Goal: Navigation & Orientation: Find specific page/section

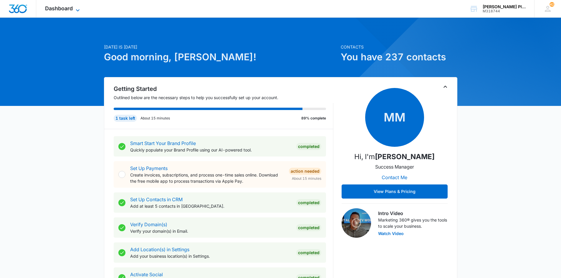
click at [69, 7] on span "Dashboard" at bounding box center [59, 8] width 28 height 6
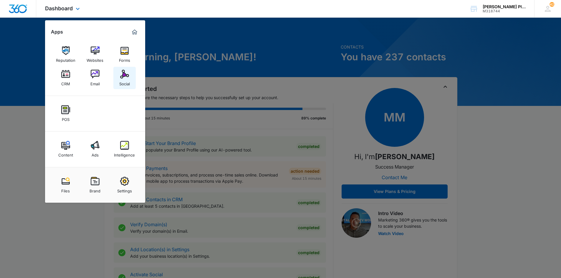
click at [126, 83] on div "Social" at bounding box center [124, 83] width 11 height 8
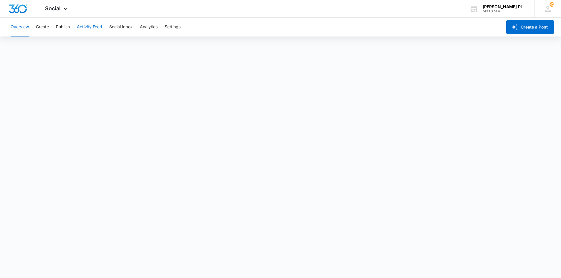
click at [89, 30] on button "Activity Feed" at bounding box center [89, 27] width 25 height 19
click at [68, 46] on button "Direct Messages" at bounding box center [59, 45] width 32 height 16
click at [65, 27] on button "Publish" at bounding box center [63, 27] width 14 height 19
click at [150, 26] on button "Analytics" at bounding box center [149, 27] width 18 height 19
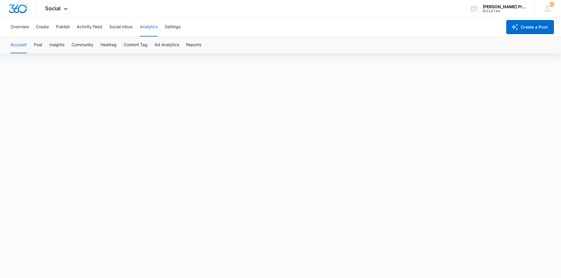
scroll to position [4, 0]
click at [171, 42] on button "Ad Analytics" at bounding box center [167, 45] width 24 height 16
click at [194, 45] on button "Reports" at bounding box center [193, 45] width 15 height 16
click at [57, 9] on span "Social" at bounding box center [53, 8] width 16 height 6
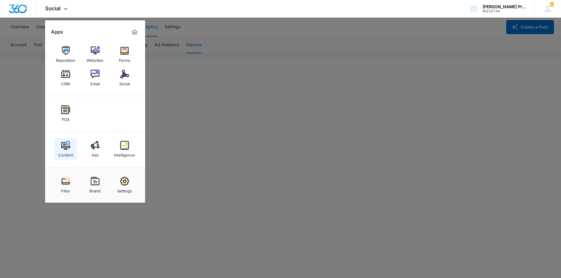
click at [65, 153] on div "Content" at bounding box center [65, 154] width 15 height 8
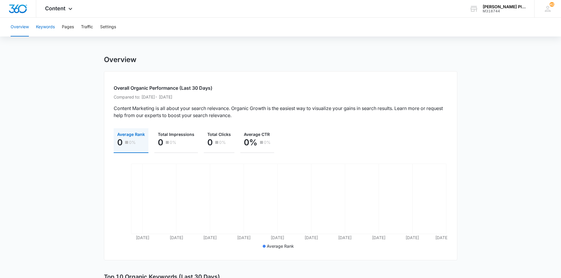
click at [50, 26] on button "Keywords" at bounding box center [45, 27] width 19 height 19
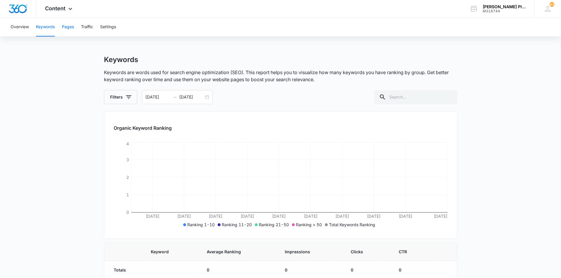
click at [69, 29] on button "Pages" at bounding box center [68, 27] width 12 height 19
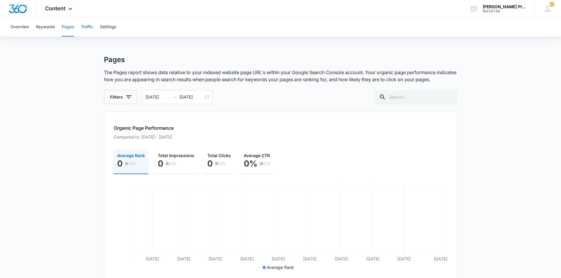
click at [90, 30] on button "Traffic" at bounding box center [87, 27] width 12 height 19
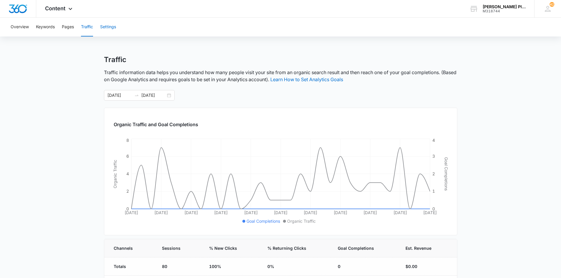
click at [115, 29] on button "Settings" at bounding box center [108, 27] width 16 height 19
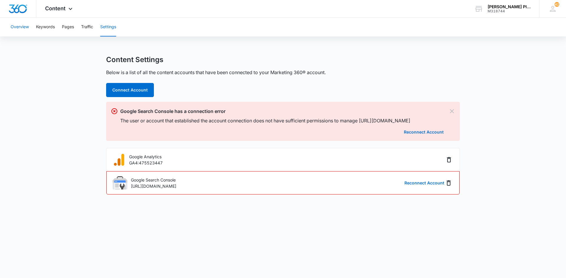
click at [22, 28] on button "Overview" at bounding box center [20, 27] width 18 height 19
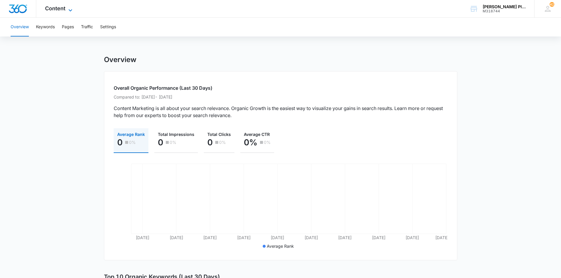
click at [52, 10] on span "Content" at bounding box center [55, 8] width 20 height 6
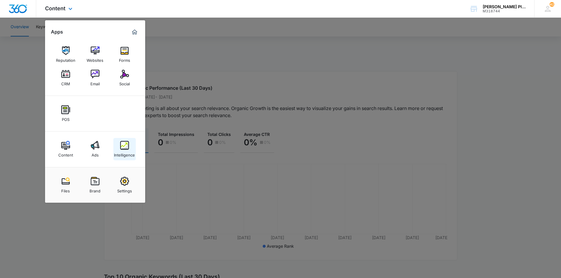
click at [125, 153] on div "Intelligence" at bounding box center [124, 154] width 21 height 8
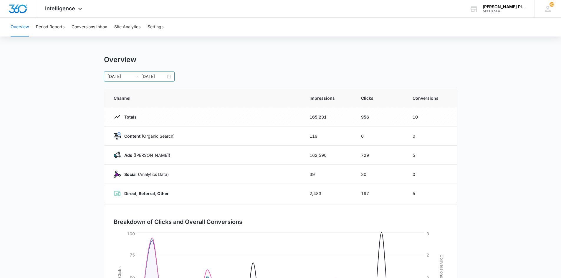
click at [169, 76] on div "[DATE] [DATE]" at bounding box center [139, 76] width 71 height 11
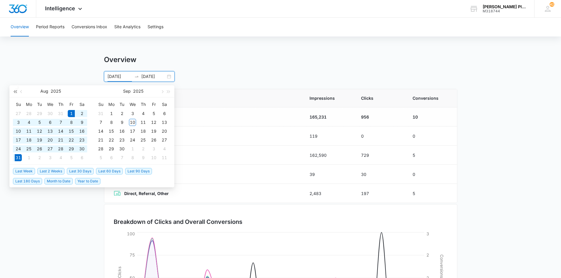
click at [16, 92] on span "button" at bounding box center [15, 91] width 3 height 3
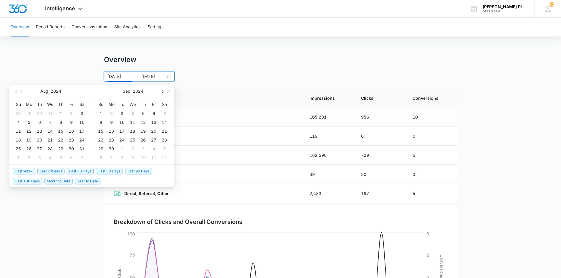
click at [164, 92] on span "button" at bounding box center [162, 91] width 3 height 3
type input "[DATE]"
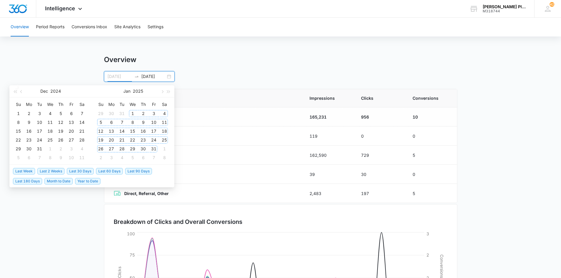
click at [134, 114] on div "1" at bounding box center [132, 113] width 7 height 7
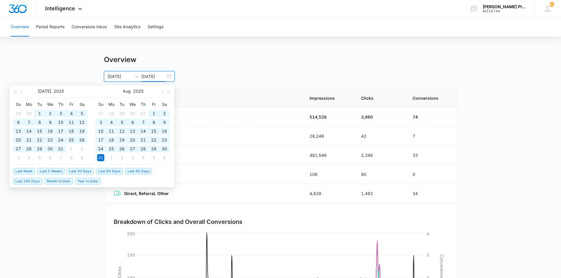
click at [91, 182] on span "Year to Date" at bounding box center [87, 181] width 25 height 6
type input "[DATE]"
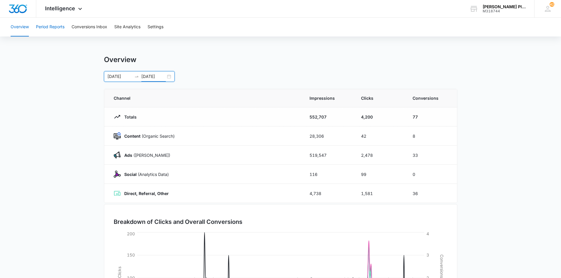
click at [56, 27] on button "Period Reports" at bounding box center [50, 27] width 29 height 19
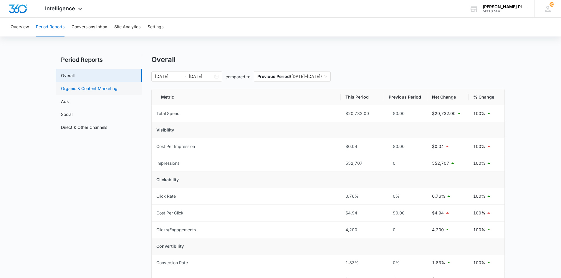
click at [94, 87] on link "Organic & Content Marketing" at bounding box center [89, 88] width 57 height 6
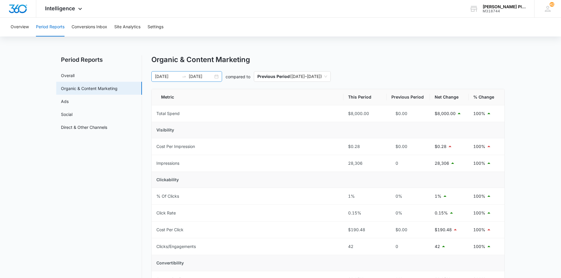
click at [216, 76] on div "[DATE] [DATE]" at bounding box center [186, 76] width 71 height 11
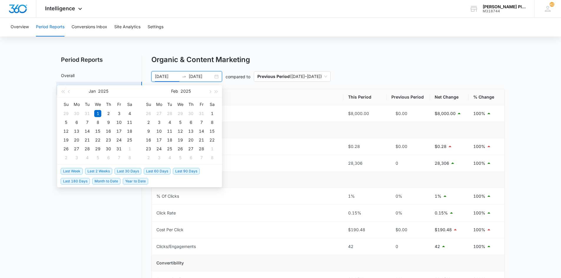
click at [186, 171] on span "Last 90 Days" at bounding box center [186, 171] width 27 height 6
type input "[DATE]"
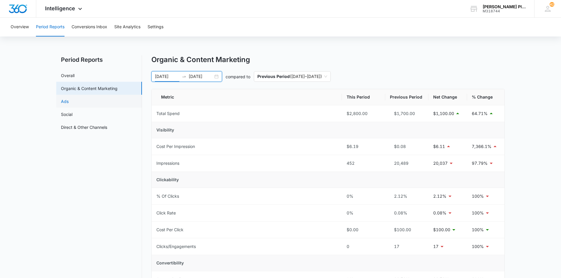
click at [66, 101] on link "Ads" at bounding box center [65, 101] width 8 height 6
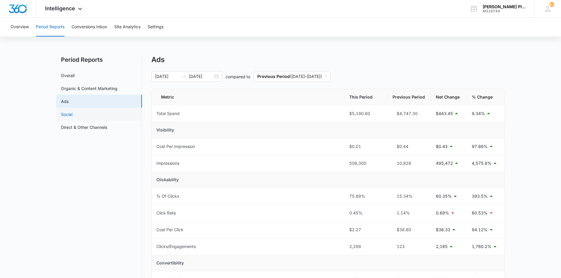
click at [70, 115] on link "Social" at bounding box center [66, 114] width 11 height 6
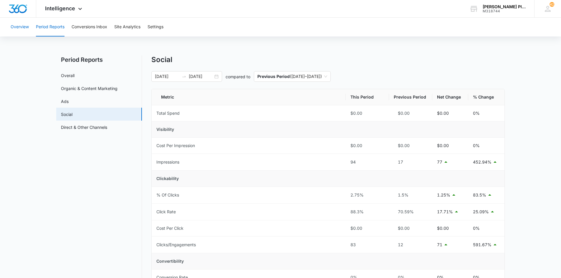
click at [19, 26] on button "Overview" at bounding box center [20, 27] width 18 height 19
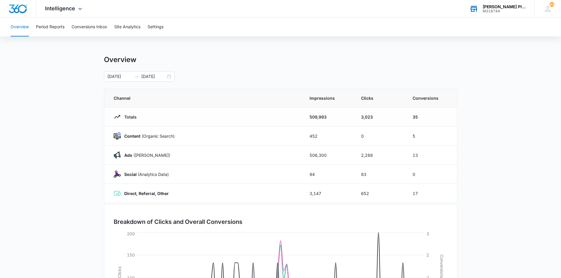
click at [514, 8] on div "[PERSON_NAME] Plumbing Repairs" at bounding box center [504, 6] width 43 height 5
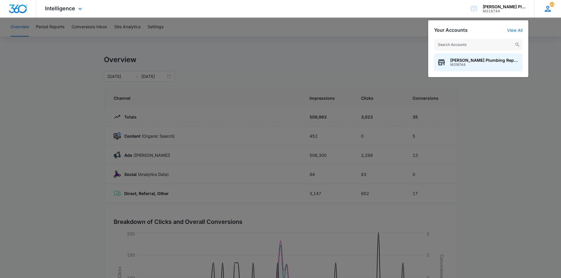
click at [549, 8] on icon at bounding box center [548, 8] width 9 height 9
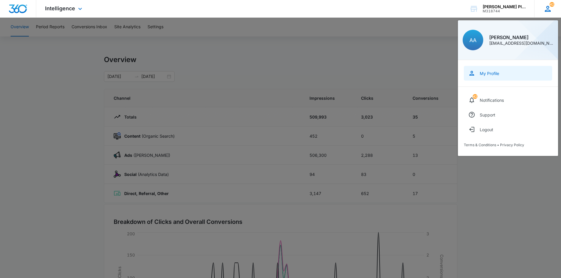
click at [491, 72] on div "My Profile" at bounding box center [489, 73] width 19 height 5
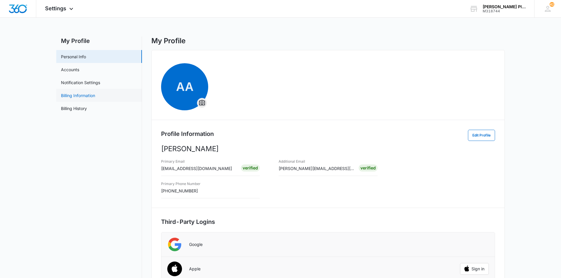
click at [90, 97] on link "Billing Information" at bounding box center [78, 96] width 34 height 6
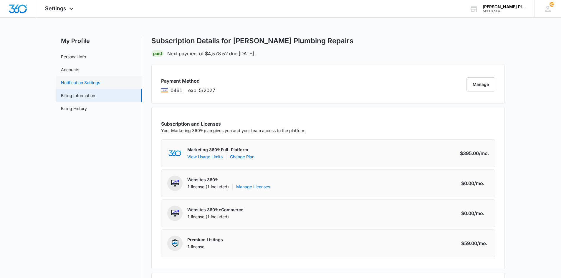
click at [83, 81] on link "Notification Settings" at bounding box center [80, 83] width 39 height 6
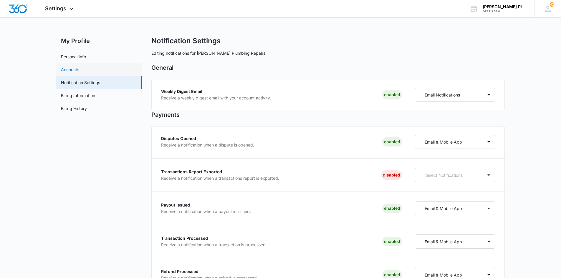
click at [74, 68] on link "Accounts" at bounding box center [70, 70] width 18 height 6
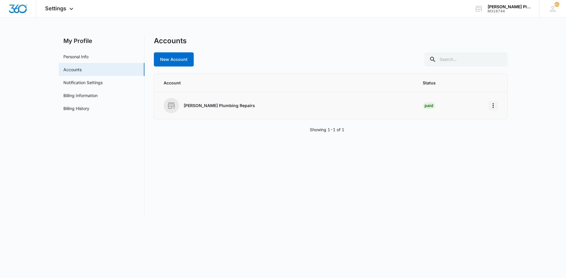
click at [492, 108] on icon "Home" at bounding box center [492, 105] width 1 height 5
click at [81, 57] on link "Personal Info" at bounding box center [75, 57] width 25 height 6
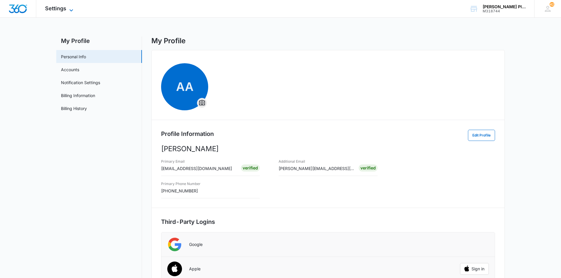
click at [54, 9] on span "Settings" at bounding box center [55, 8] width 21 height 6
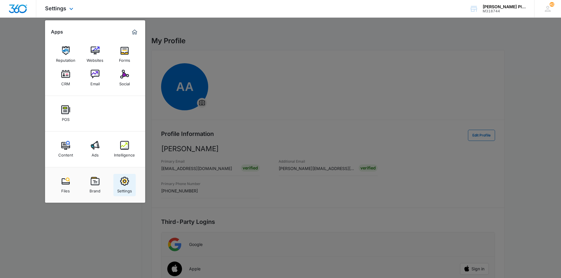
click at [126, 186] on div "Settings" at bounding box center [124, 190] width 15 height 8
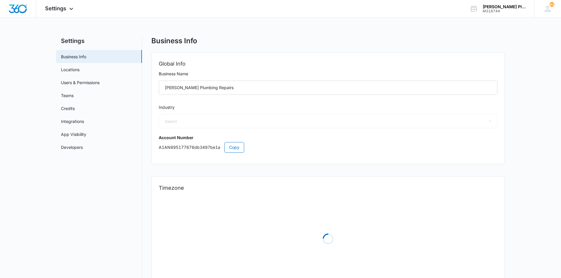
select select "8"
select select "US"
select select "America/[GEOGRAPHIC_DATA]"
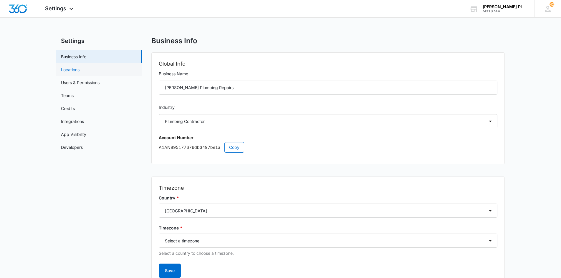
click at [70, 70] on link "Locations" at bounding box center [70, 70] width 19 height 6
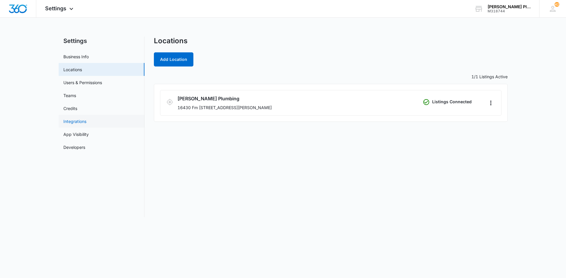
click at [74, 121] on link "Integrations" at bounding box center [74, 121] width 23 height 6
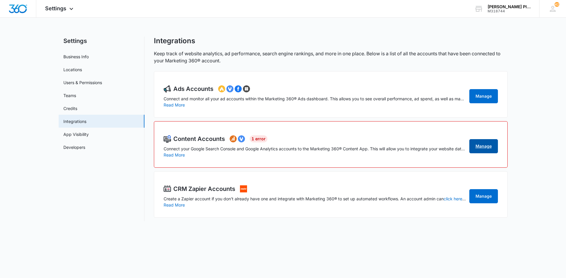
click at [483, 148] on link "Manage" at bounding box center [483, 146] width 29 height 14
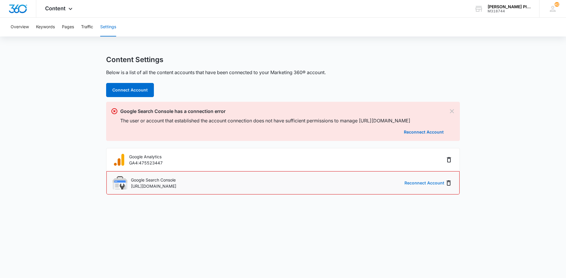
click at [419, 182] on button "Reconnect Account" at bounding box center [424, 183] width 40 height 4
click at [87, 27] on button "Traffic" at bounding box center [87, 27] width 12 height 19
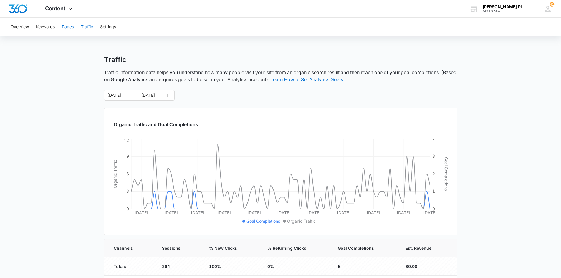
click at [70, 28] on button "Pages" at bounding box center [68, 27] width 12 height 19
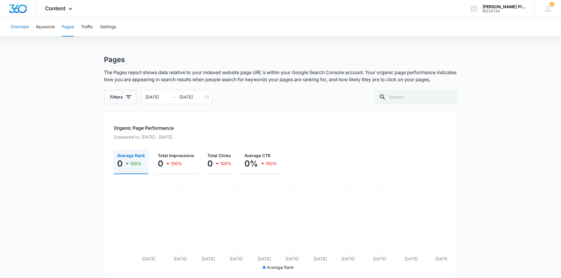
click at [24, 25] on button "Overview" at bounding box center [20, 27] width 18 height 19
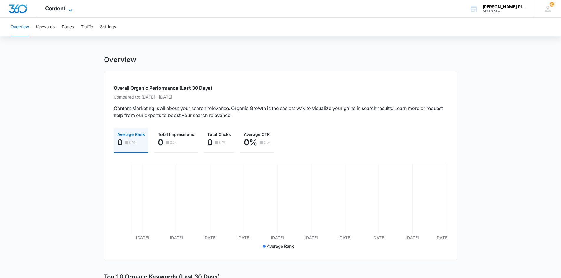
click at [61, 9] on span "Content" at bounding box center [55, 8] width 20 height 6
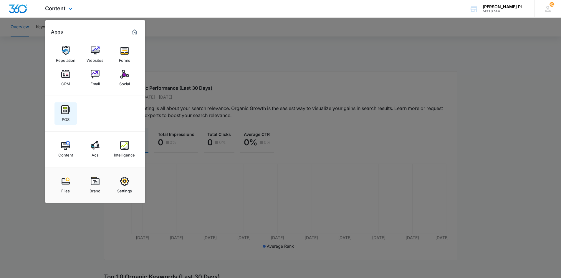
click at [67, 112] on img at bounding box center [65, 109] width 9 height 9
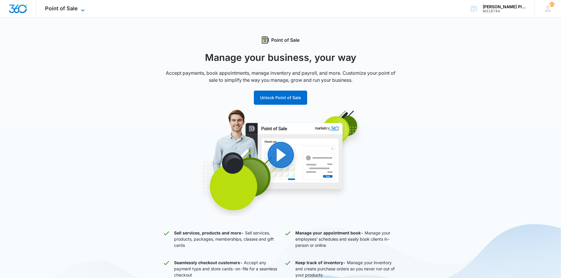
click at [57, 8] on span "Point of Sale" at bounding box center [61, 8] width 33 height 6
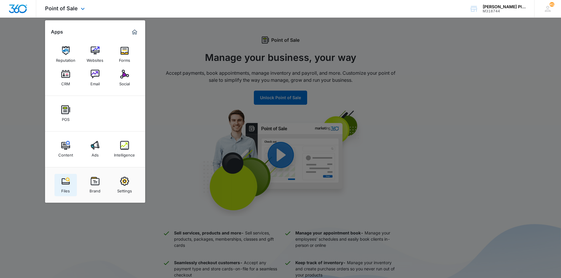
click at [66, 188] on div "Files" at bounding box center [65, 190] width 9 height 8
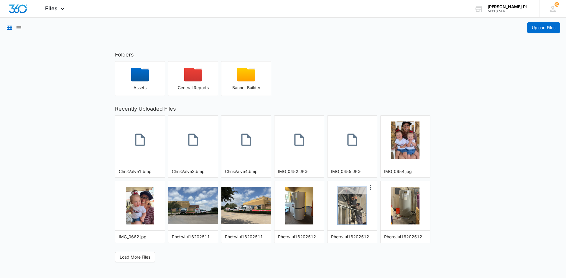
click at [351, 217] on img "button" at bounding box center [352, 206] width 28 height 38
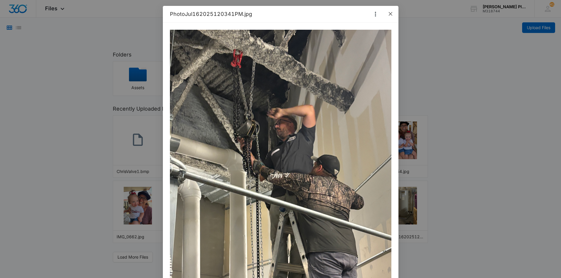
click at [390, 13] on icon "close" at bounding box center [390, 13] width 5 height 5
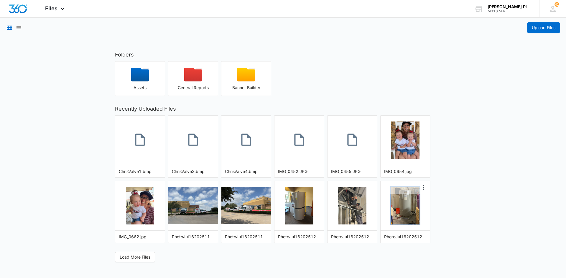
click at [400, 217] on img "button" at bounding box center [405, 206] width 28 height 38
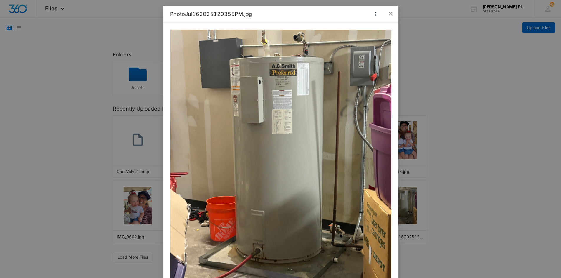
click at [388, 13] on icon "close" at bounding box center [390, 13] width 5 height 5
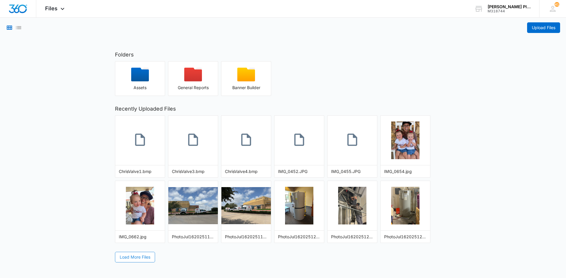
click at [146, 257] on span "Load More Files" at bounding box center [135, 257] width 31 height 6
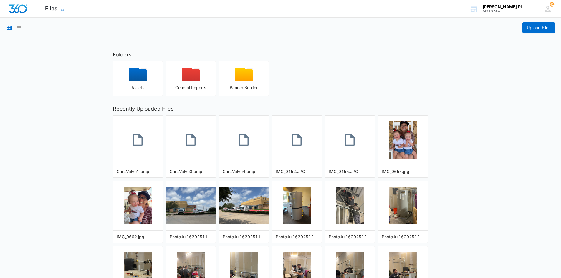
click at [57, 9] on span "Files" at bounding box center [51, 8] width 12 height 6
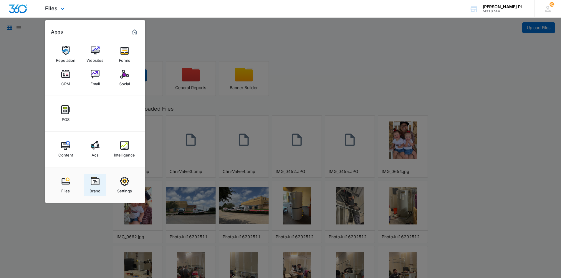
click at [93, 188] on div "Brand" at bounding box center [95, 190] width 11 height 8
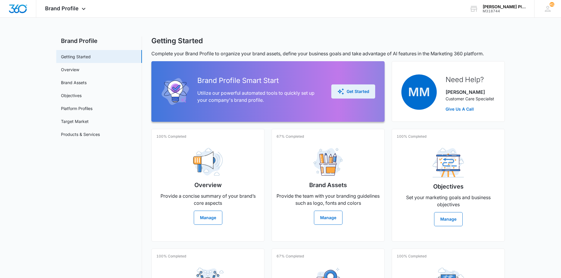
click at [360, 87] on button "Get Started" at bounding box center [353, 92] width 44 height 14
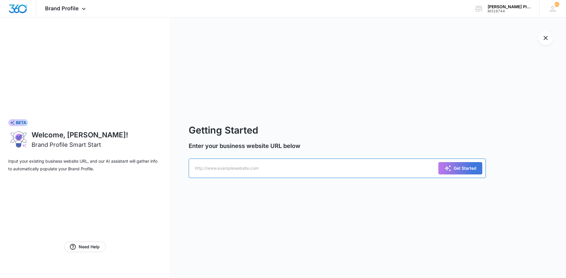
click at [212, 168] on input "text" at bounding box center [337, 168] width 297 height 19
click at [25, 10] on img "Dashboard" at bounding box center [18, 8] width 19 height 9
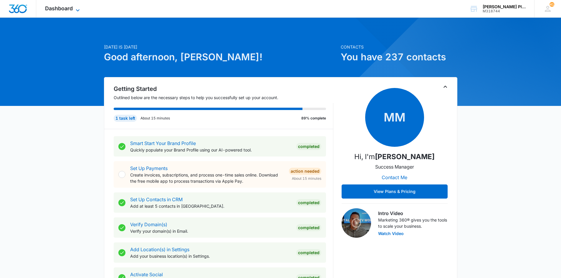
click at [61, 8] on span "Dashboard" at bounding box center [59, 8] width 28 height 6
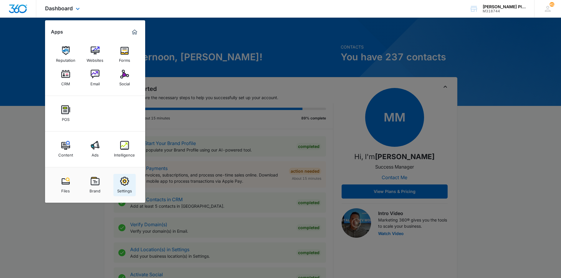
click at [126, 183] on img at bounding box center [124, 181] width 9 height 9
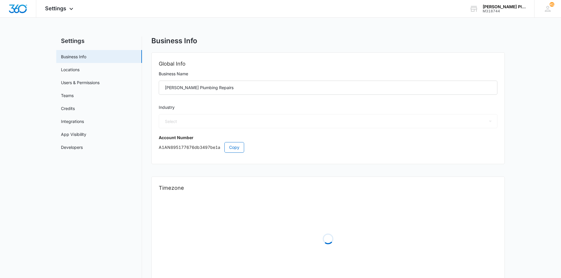
select select "8"
select select "US"
select select "America/[GEOGRAPHIC_DATA]"
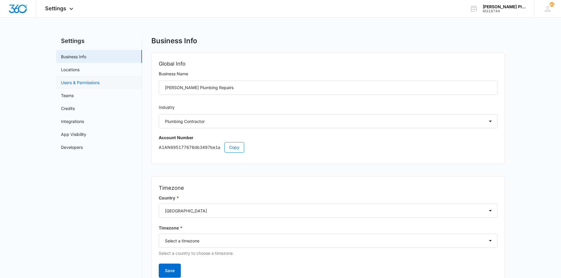
click at [74, 83] on link "Users & Permissions" at bounding box center [80, 83] width 39 height 6
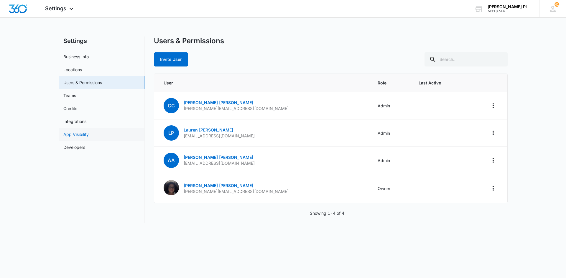
click at [75, 135] on link "App Visibility" at bounding box center [75, 134] width 25 height 6
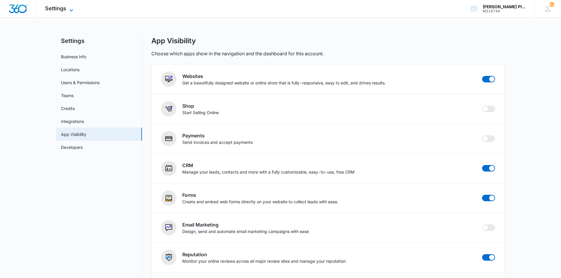
click at [60, 10] on span "Settings" at bounding box center [55, 8] width 21 height 6
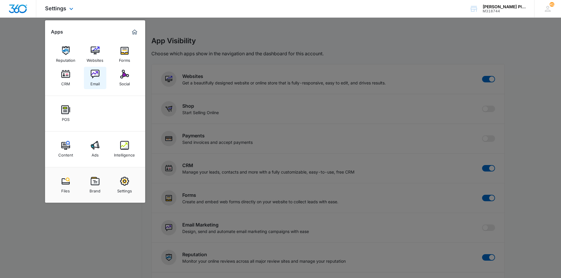
click at [95, 85] on div "Email" at bounding box center [94, 83] width 9 height 8
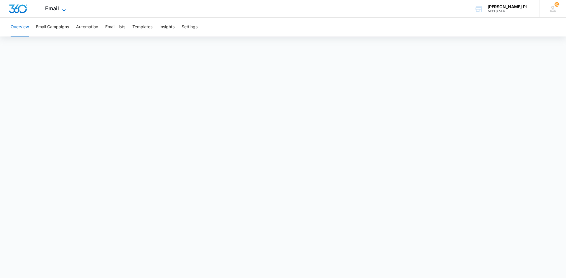
click at [55, 10] on span "Email" at bounding box center [52, 8] width 14 height 6
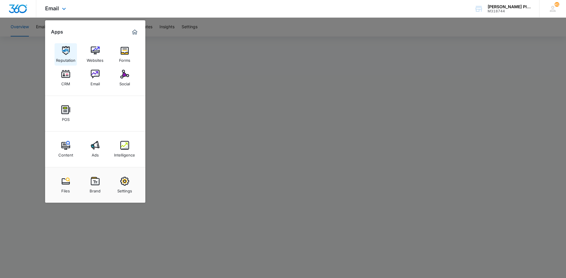
click at [71, 59] on div "Reputation" at bounding box center [65, 59] width 19 height 8
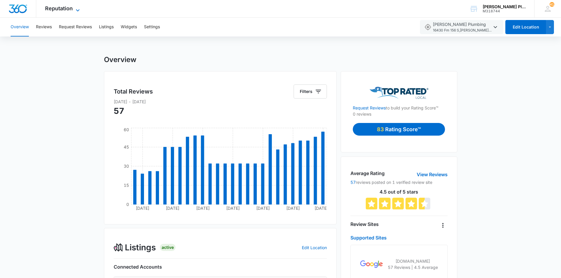
click at [72, 7] on span "Reputation" at bounding box center [59, 8] width 28 height 6
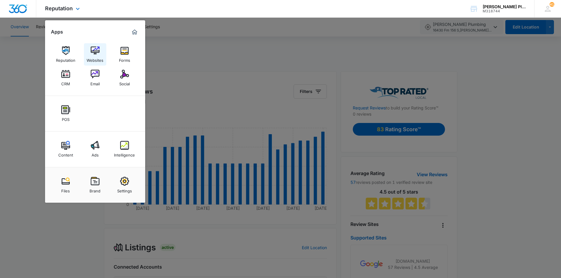
click at [97, 60] on div "Websites" at bounding box center [95, 59] width 17 height 8
